Goal: Obtain resource: Obtain resource

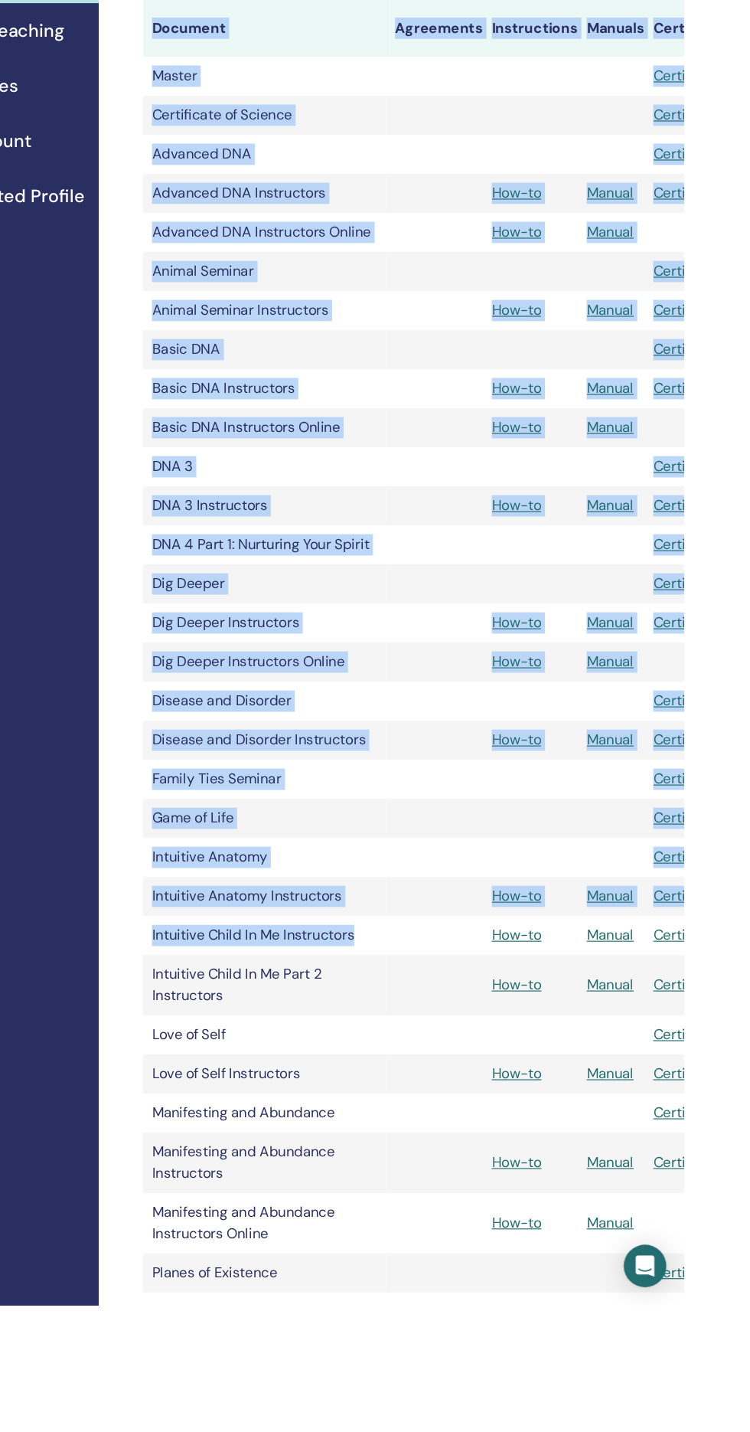
click at [472, 1093] on td "Intuitive Anatomy Instructors" at bounding box center [388, 1080] width 210 height 34
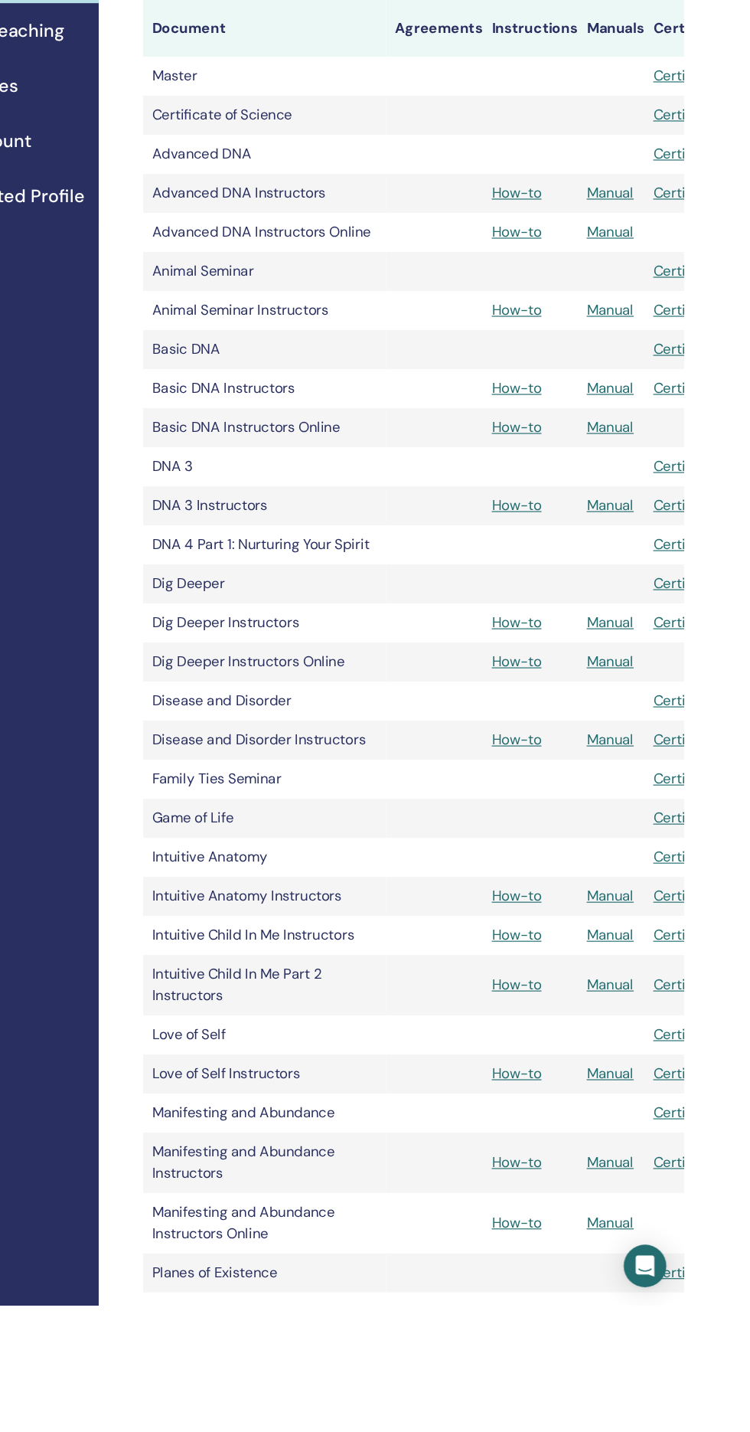
click at [395, 1082] on td "Intuitive Anatomy Instructors" at bounding box center [388, 1080] width 210 height 34
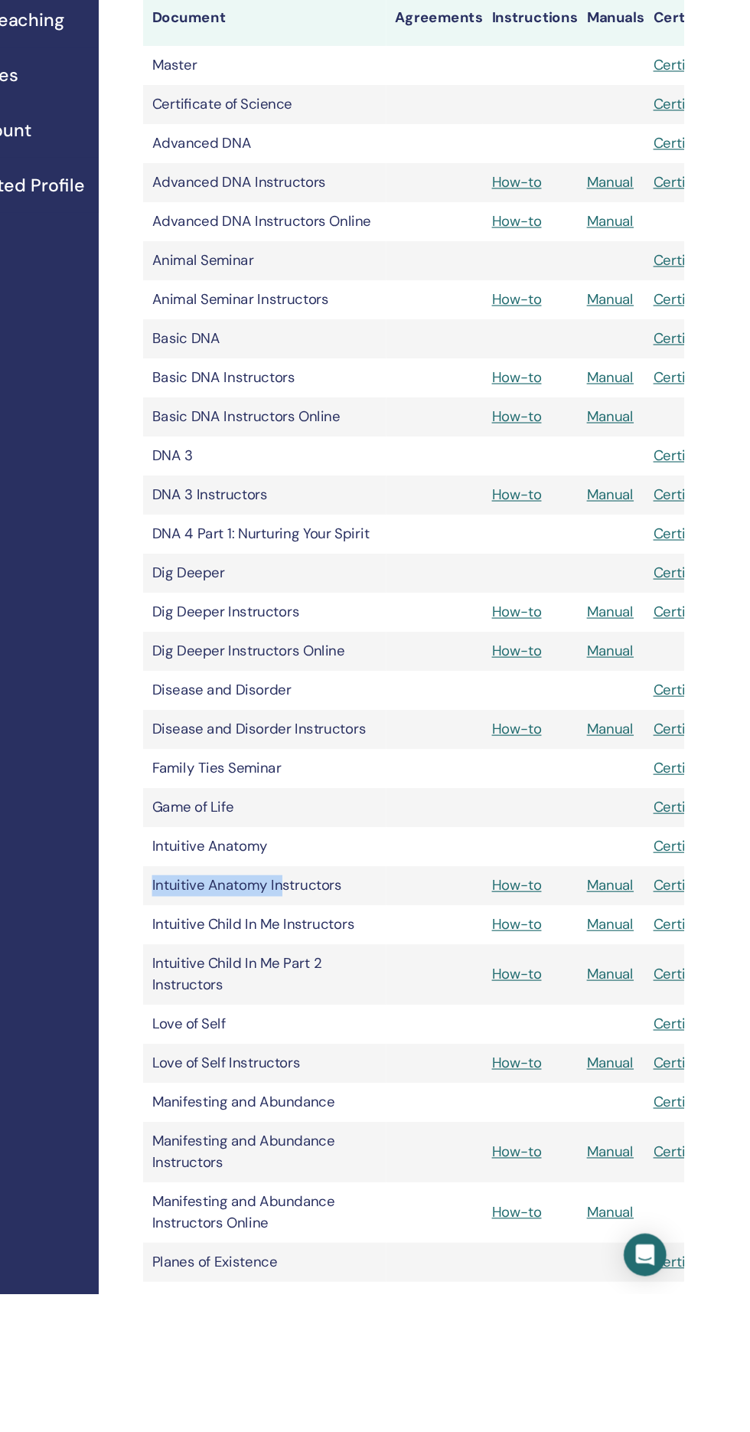
click at [508, 1149] on tr "Intuitive Child In Me Part 2 Instructors How-to Manual Certificate" at bounding box center [539, 1156] width 513 height 52
click at [520, 1124] on tr "Intuitive Child In Me Instructors How-to Manual Certificate" at bounding box center [539, 1113] width 513 height 34
click at [325, 1122] on td "Intuitive Child In Me Instructors" at bounding box center [388, 1113] width 210 height 34
copy td "Intuitive Child In Me"
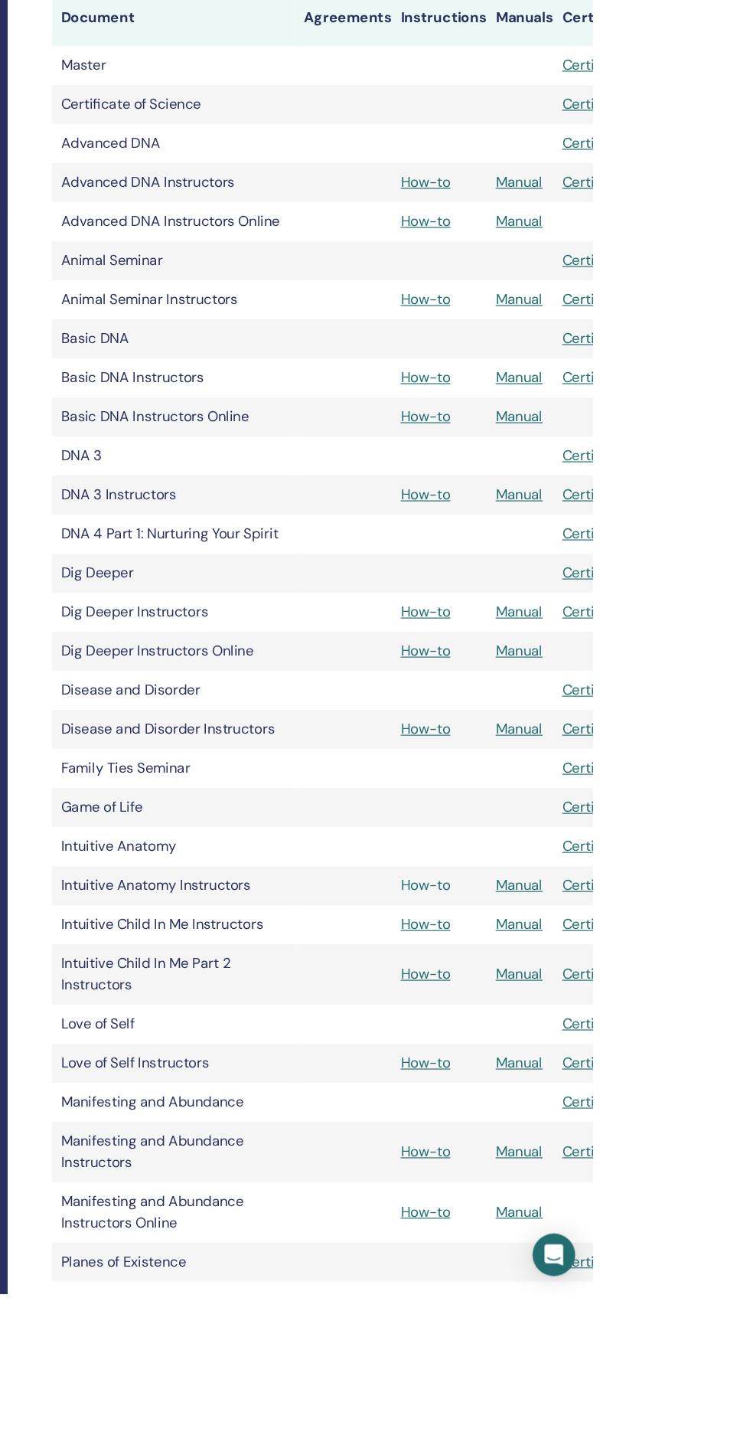
click at [626, 1087] on link "How-to" at bounding box center [605, 1079] width 43 height 16
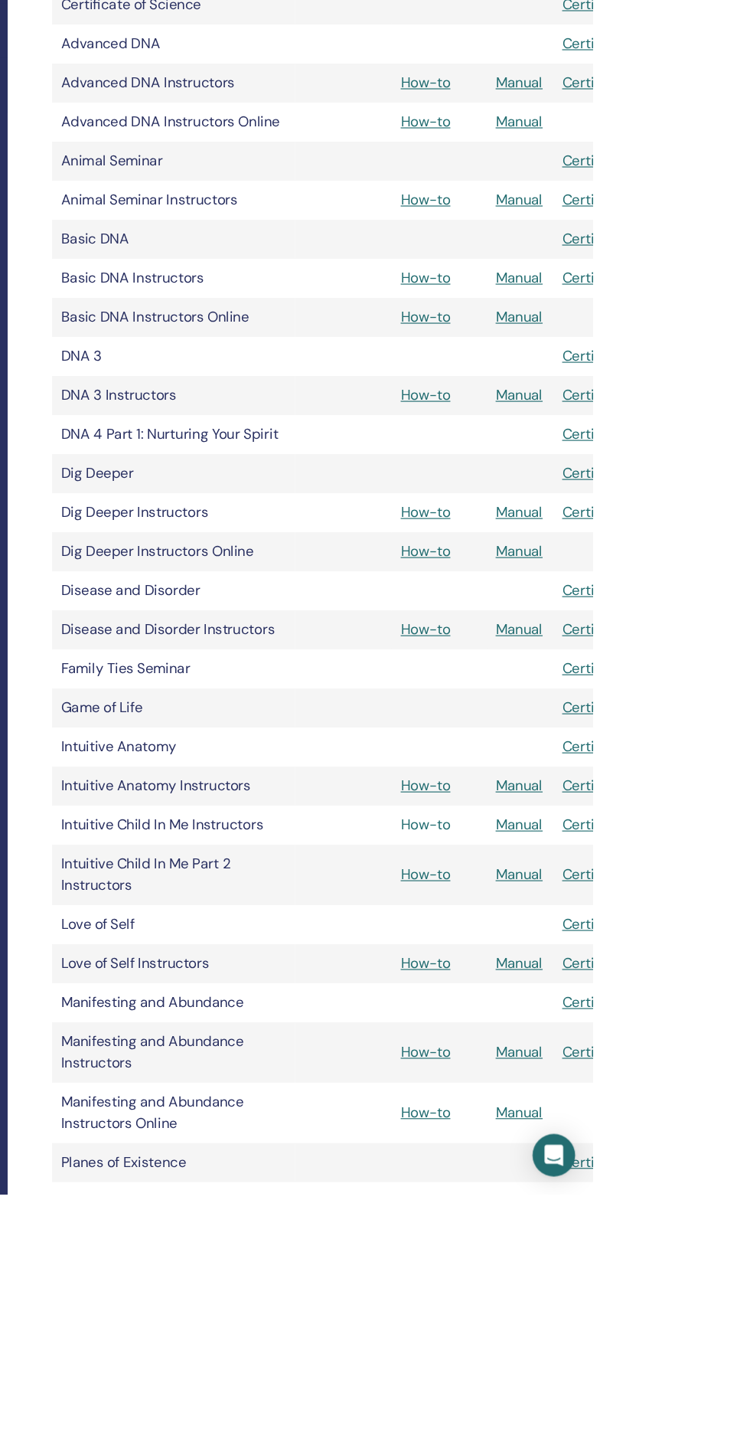
click at [619, 1113] on link "How-to" at bounding box center [605, 1113] width 43 height 16
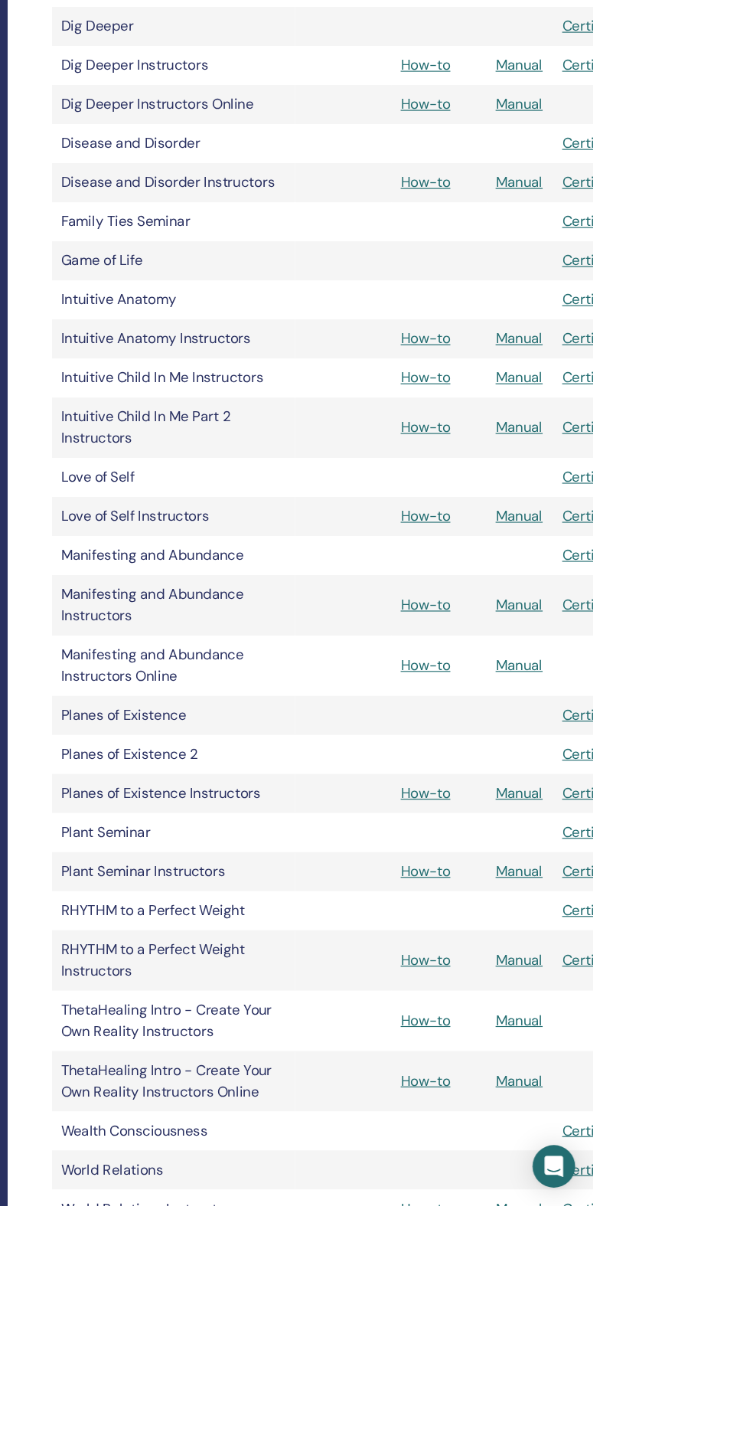
scroll to position [395, 0]
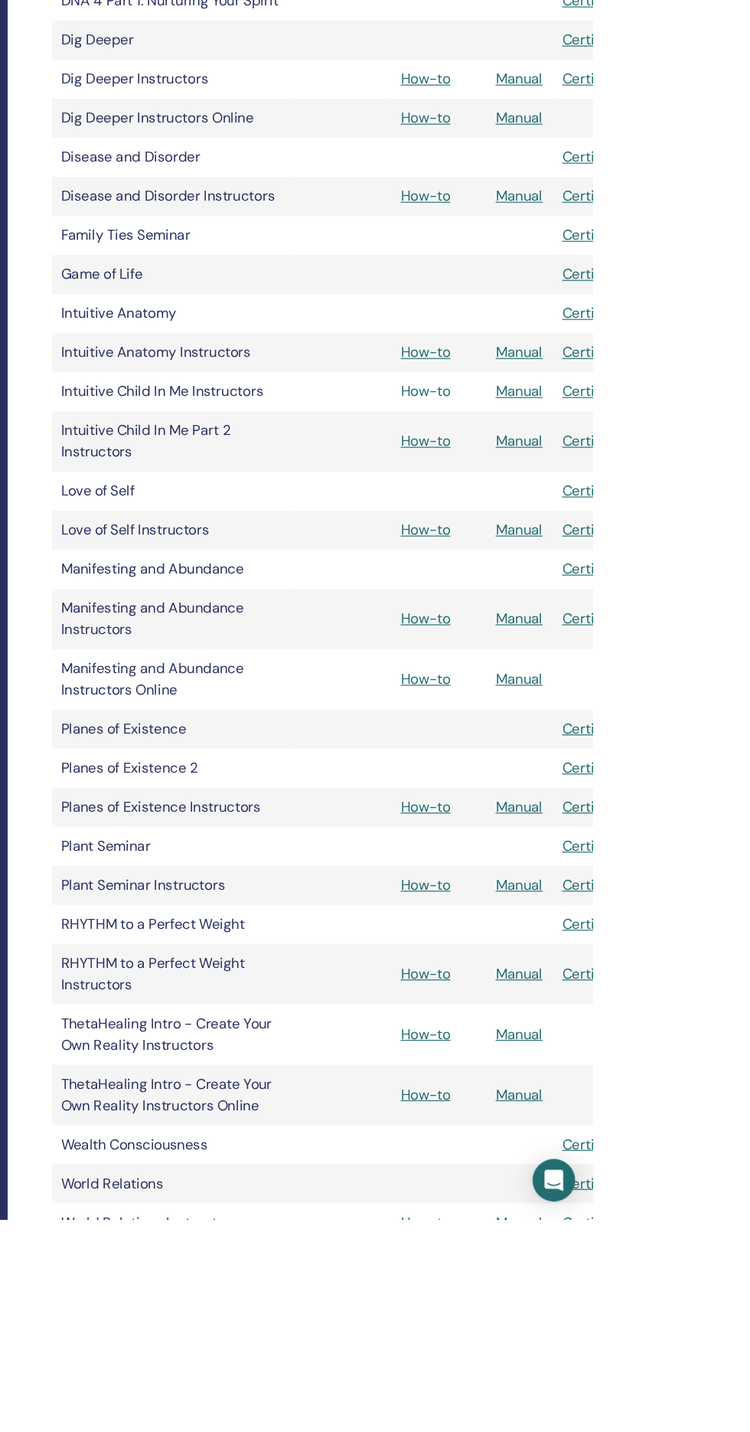
click at [616, 724] on link "How-to" at bounding box center [605, 718] width 43 height 16
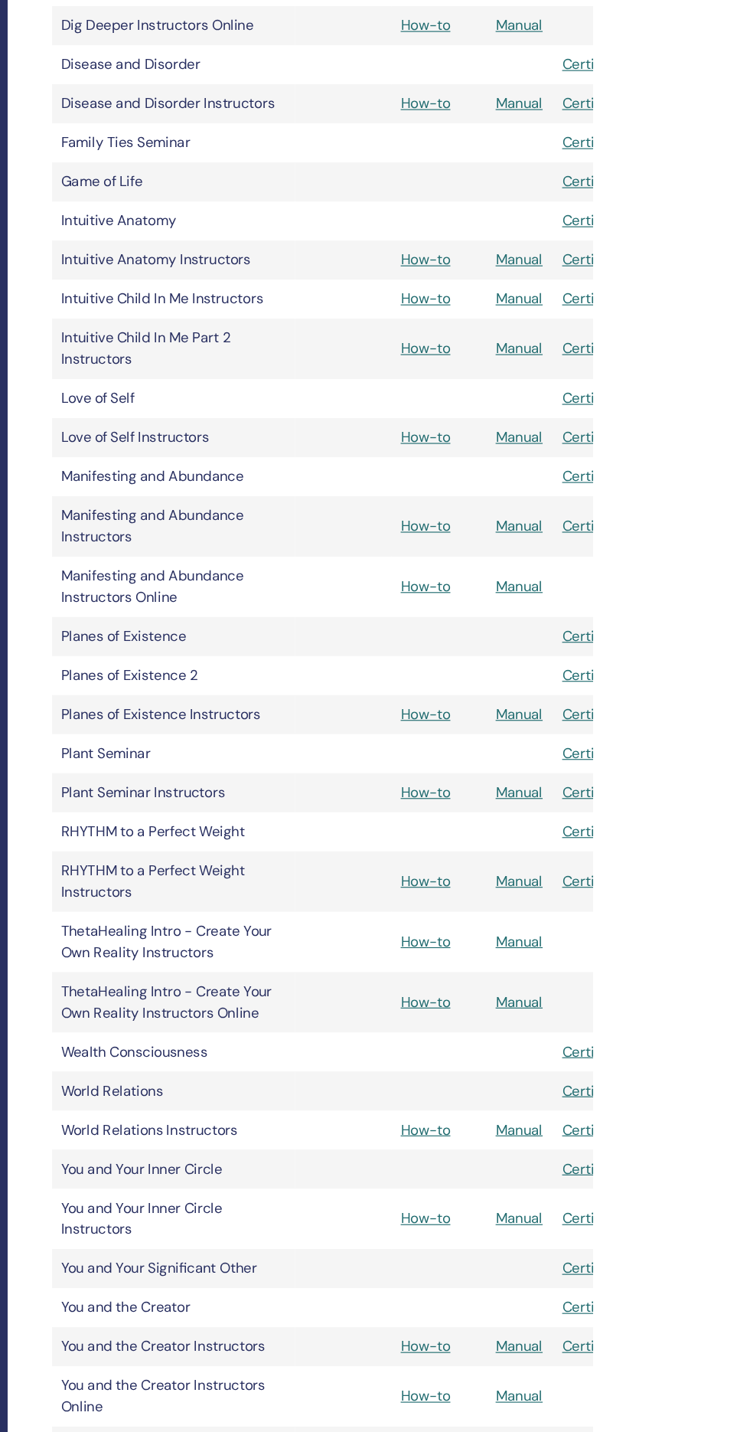
scroll to position [855, 0]
click at [690, 263] on link "Manual" at bounding box center [686, 258] width 41 height 16
